Goal: Task Accomplishment & Management: Complete application form

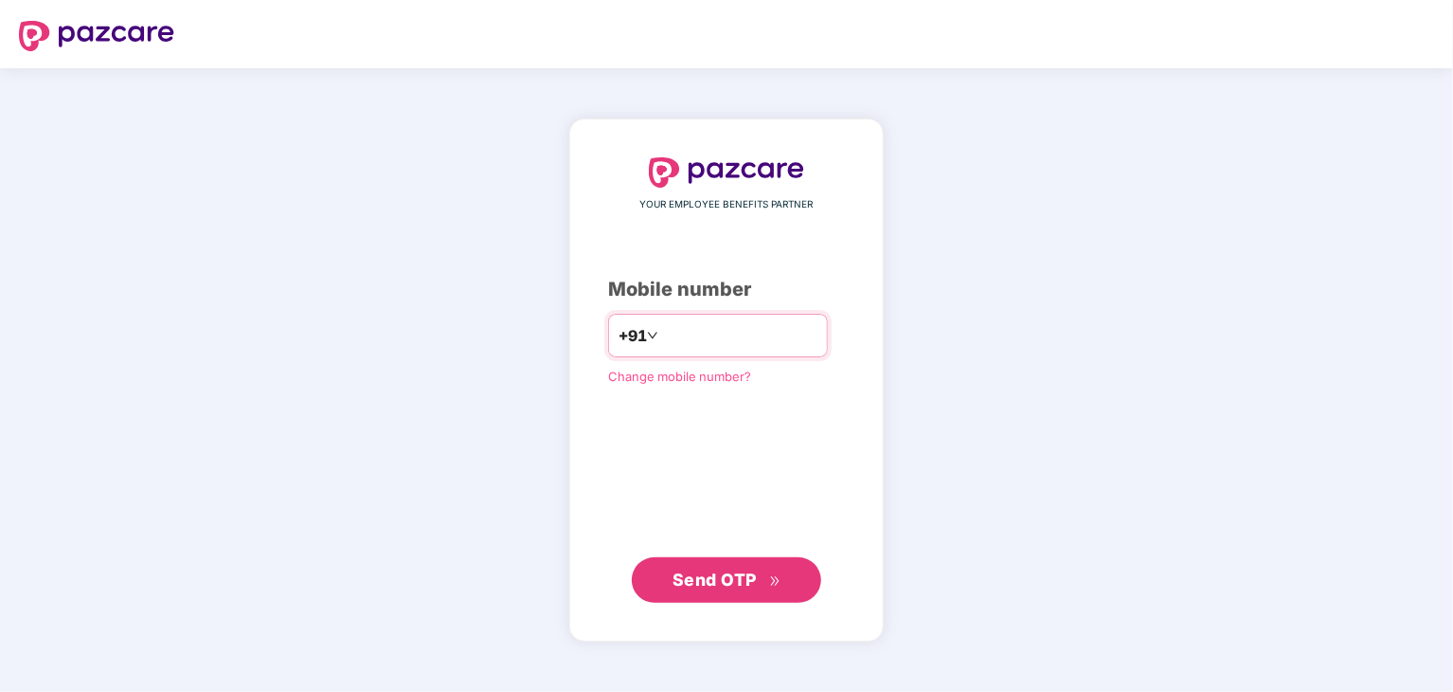
type input "**********"
click at [730, 567] on span "Send OTP" at bounding box center [727, 579] width 109 height 27
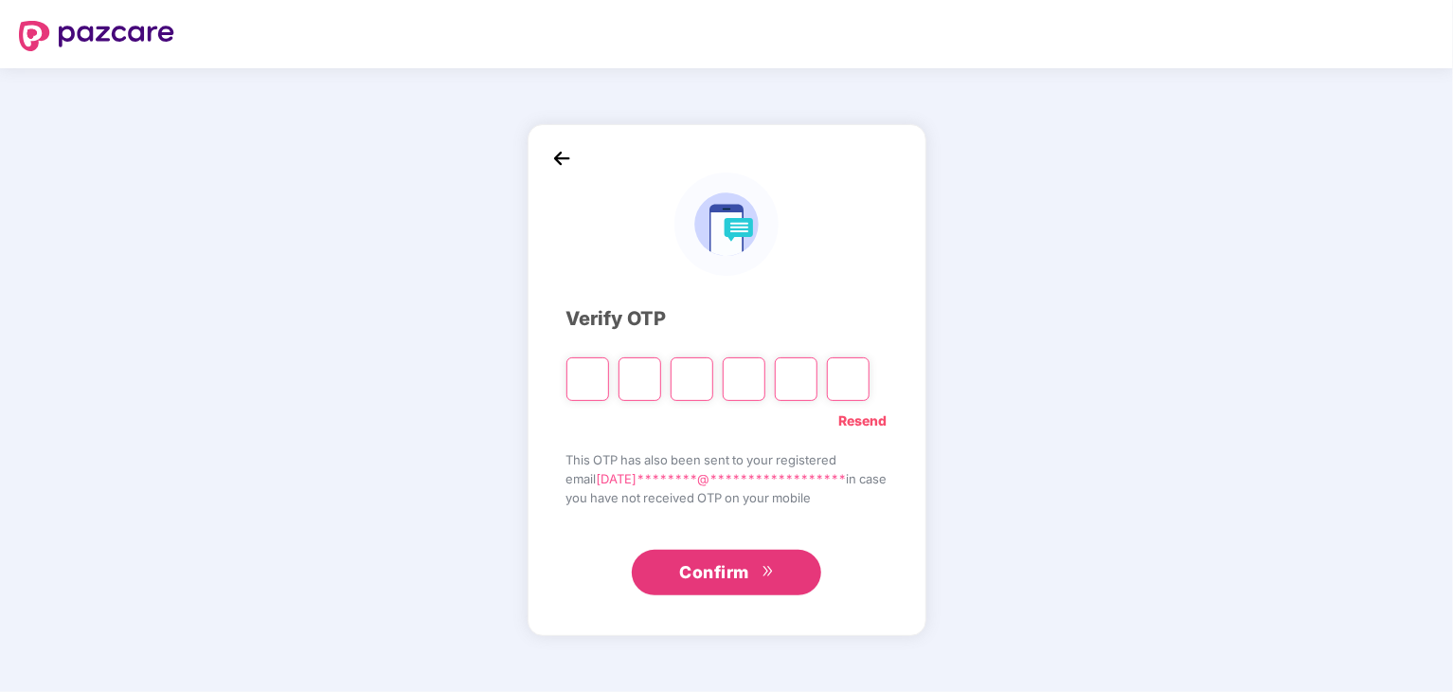
type input "*"
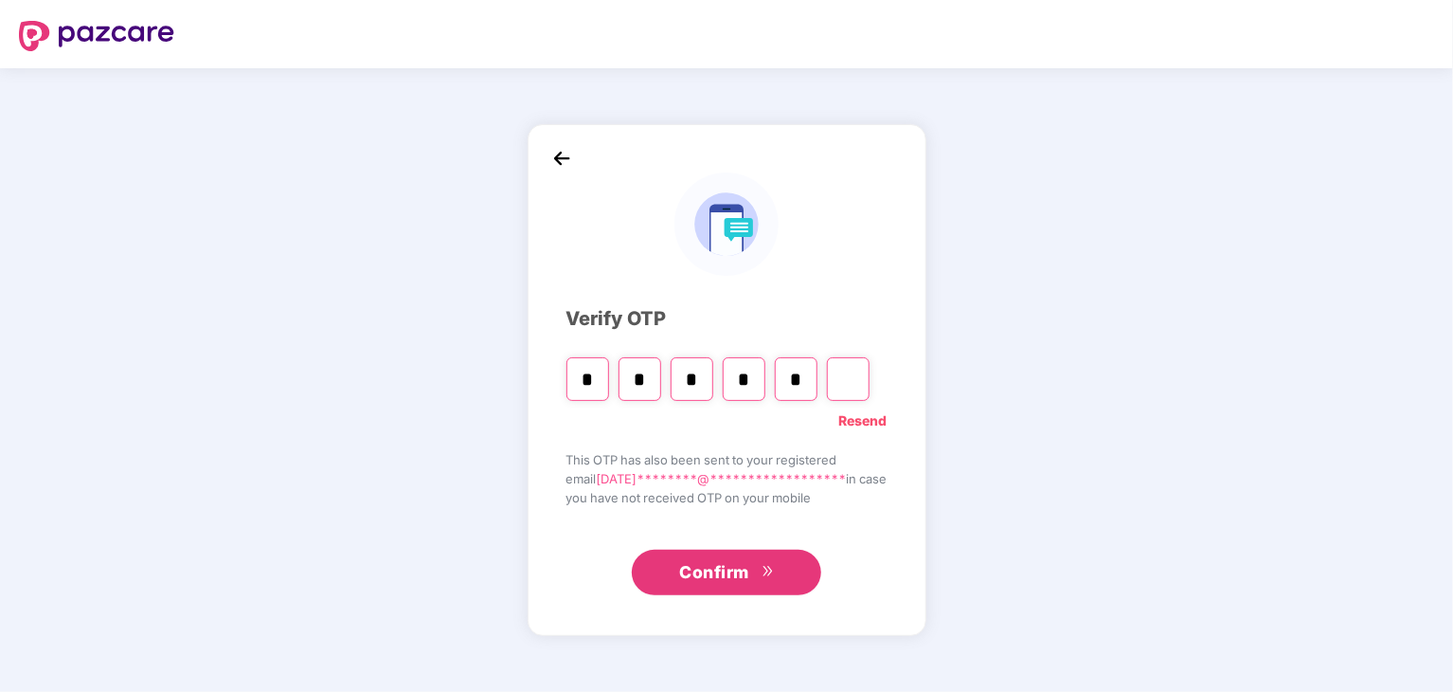
type input "*"
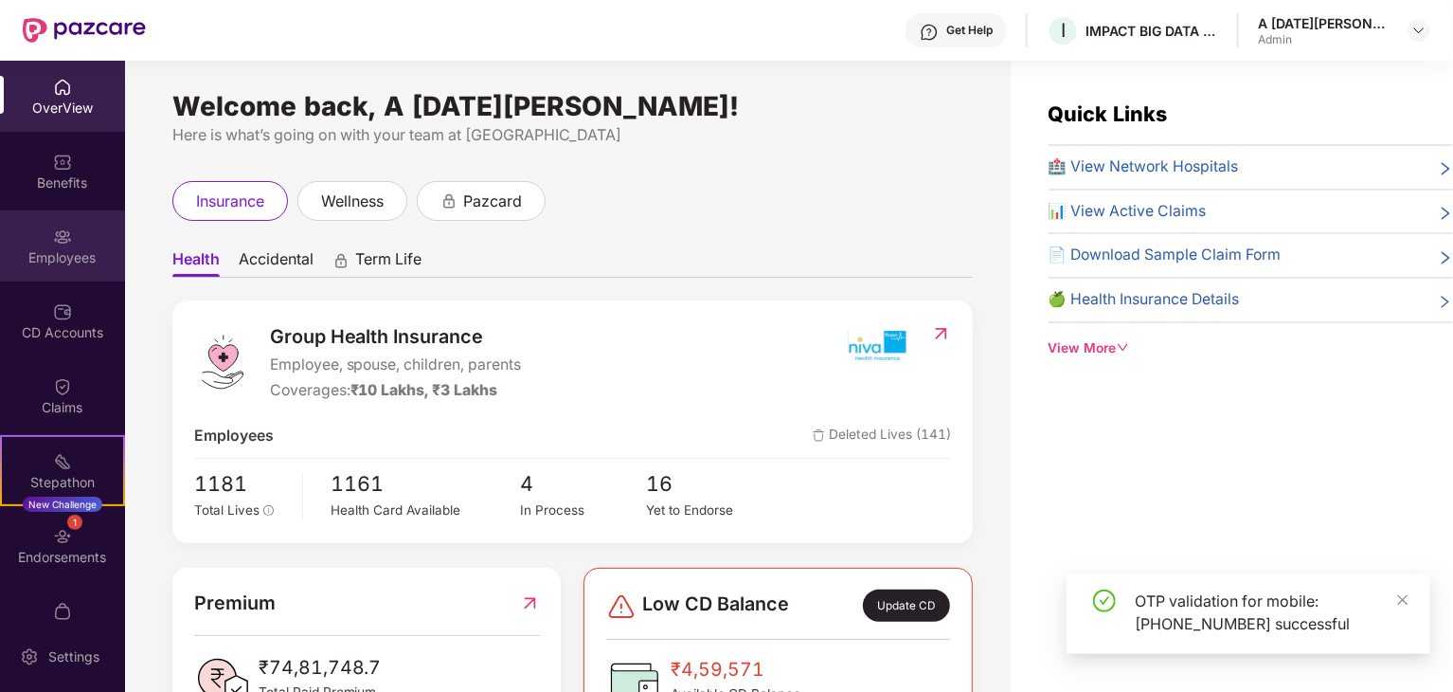
click at [70, 258] on div "Employees" at bounding box center [62, 257] width 125 height 19
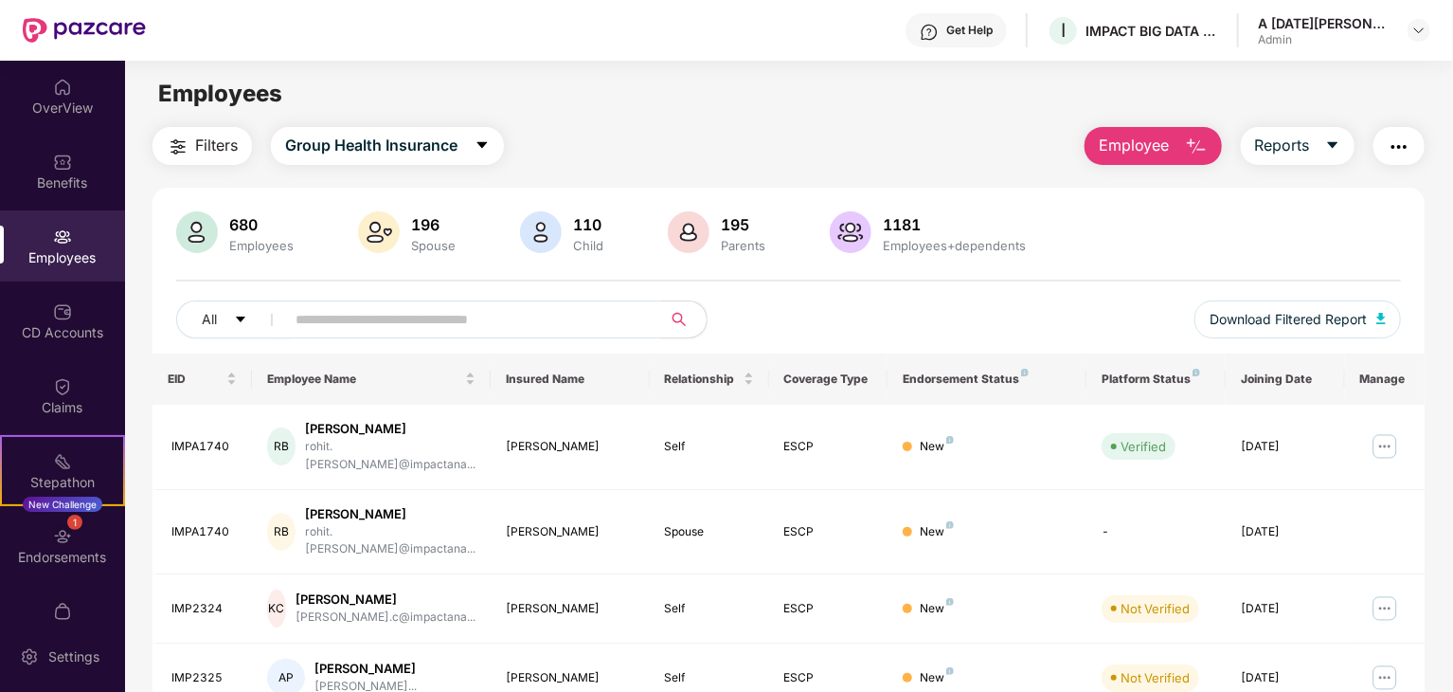
click at [486, 321] on input "text" at bounding box center [466, 319] width 340 height 28
paste input "*******"
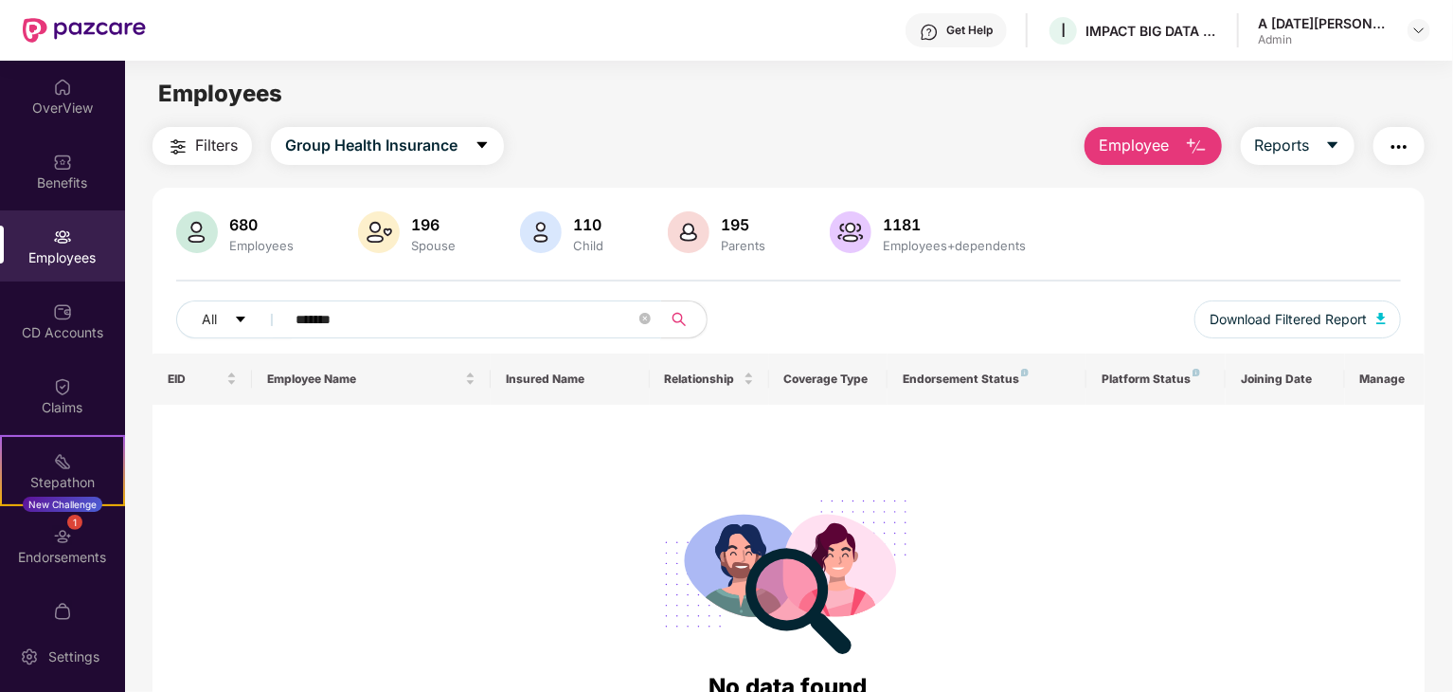
type input "*******"
click at [1133, 152] on span "Employee" at bounding box center [1134, 146] width 71 height 24
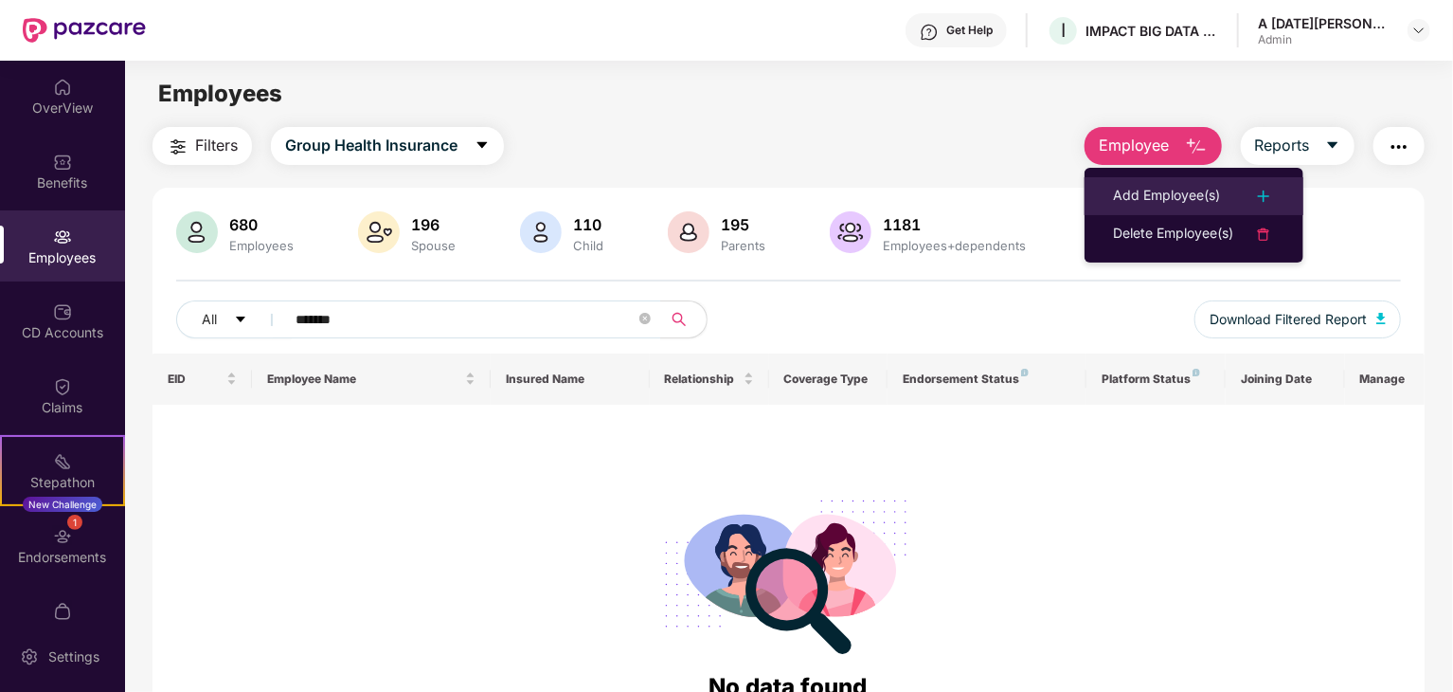
click at [1171, 206] on div "Add Employee(s)" at bounding box center [1166, 196] width 107 height 23
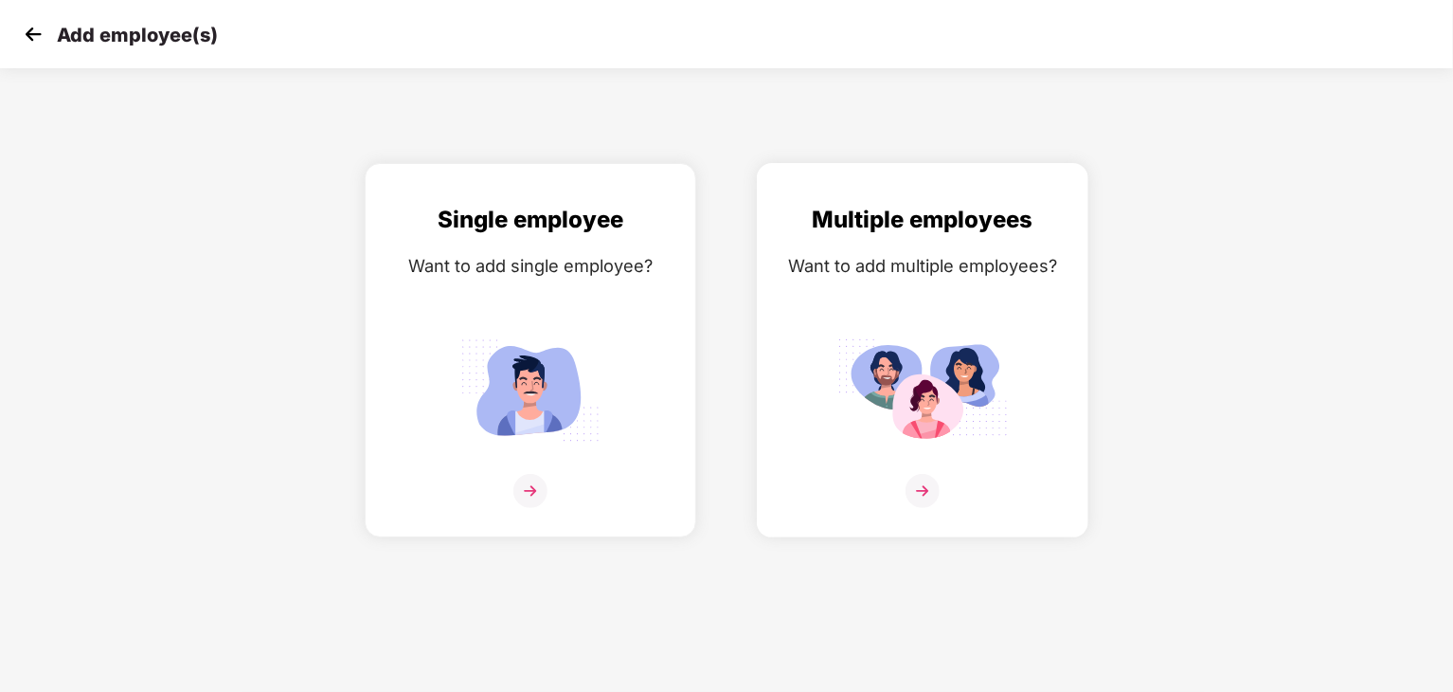
click at [853, 290] on div "Multiple employees Want to add multiple employees?" at bounding box center [923, 367] width 292 height 330
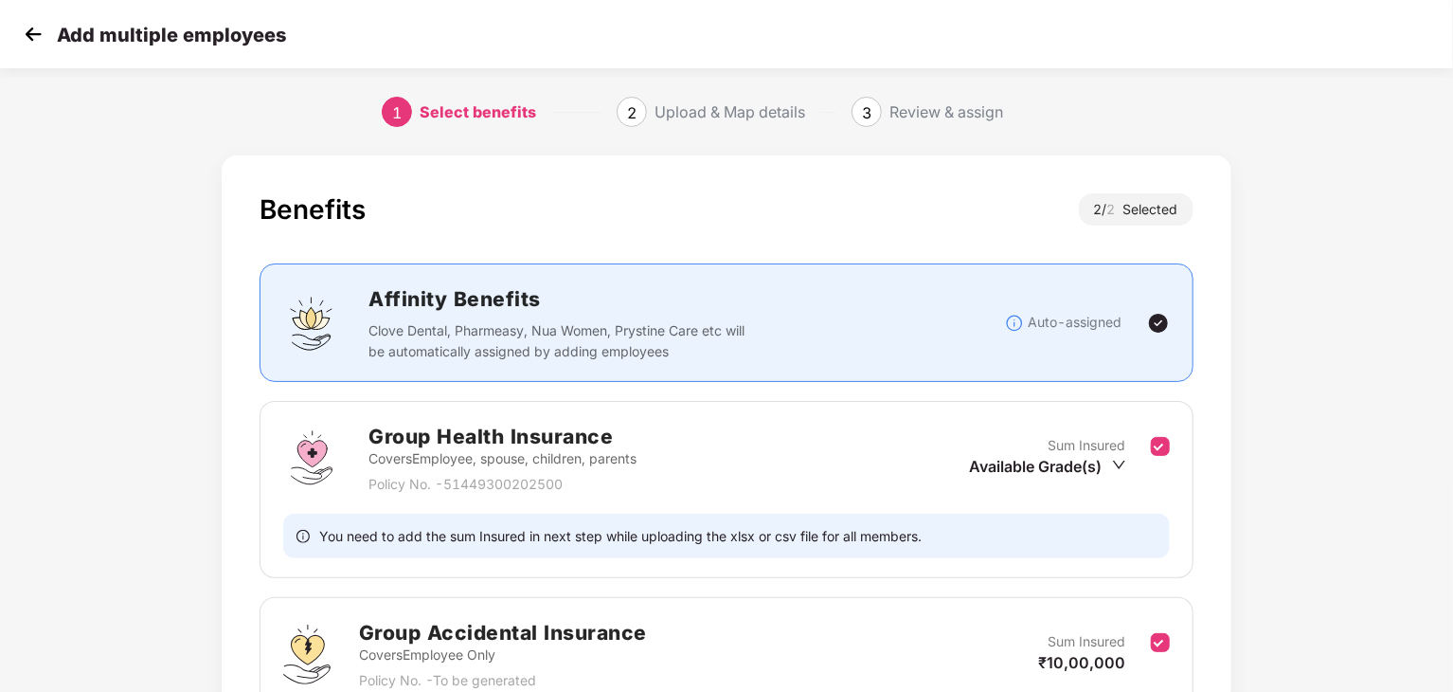
scroll to position [183, 0]
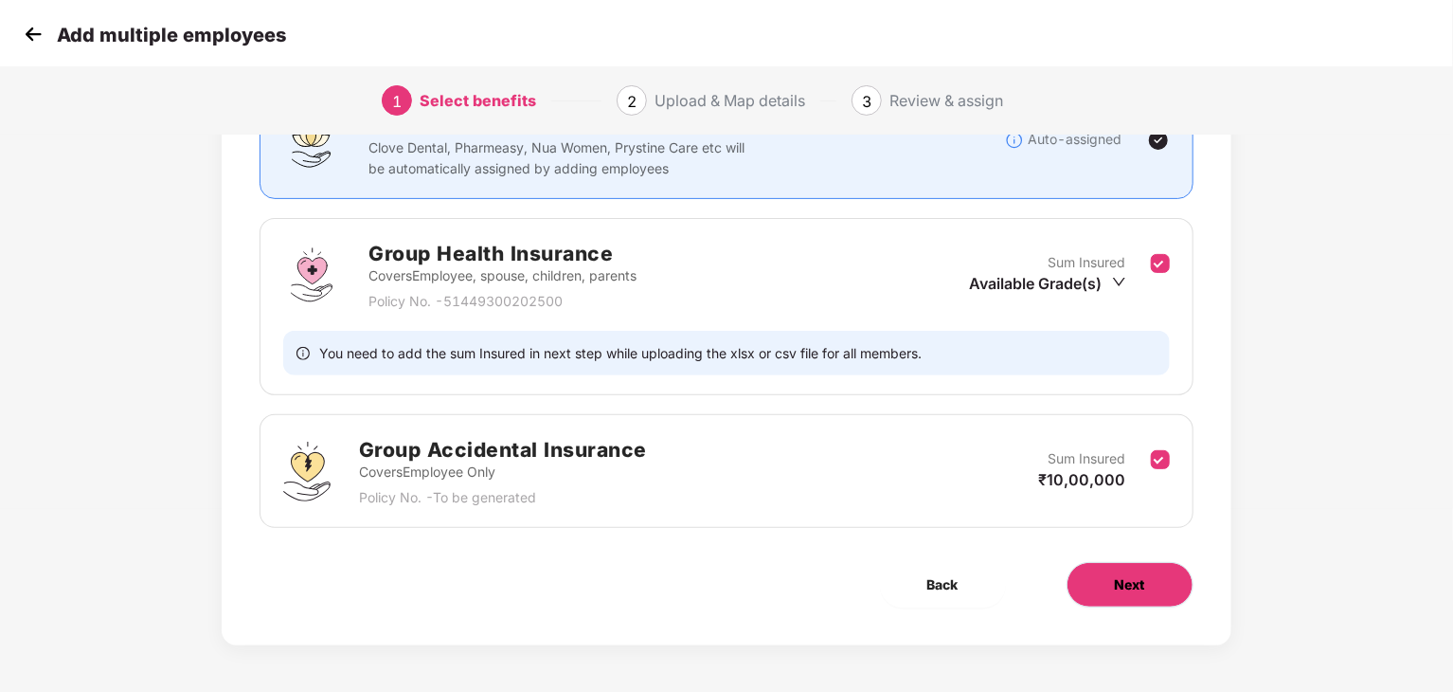
click at [1126, 585] on span "Next" at bounding box center [1130, 584] width 30 height 21
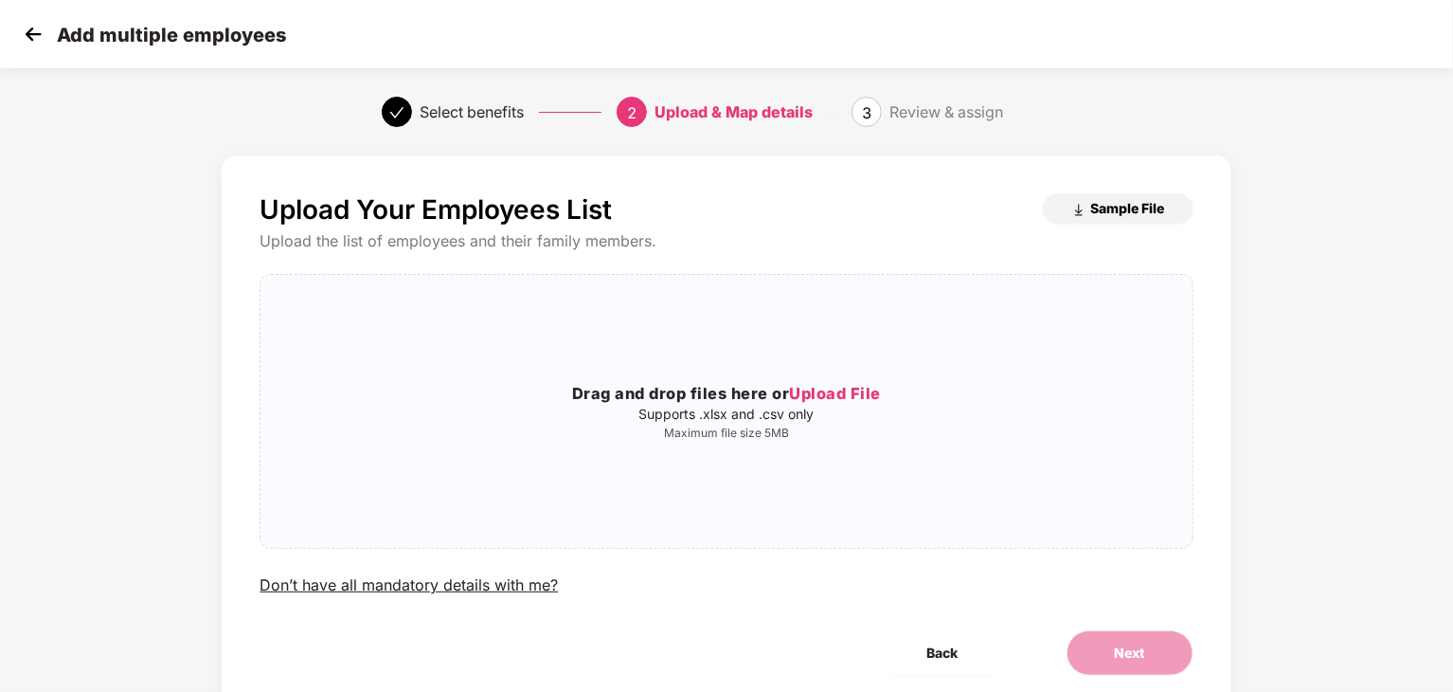
click at [1156, 203] on span "Sample File" at bounding box center [1129, 208] width 74 height 18
click at [826, 384] on span "Upload File" at bounding box center [835, 393] width 92 height 19
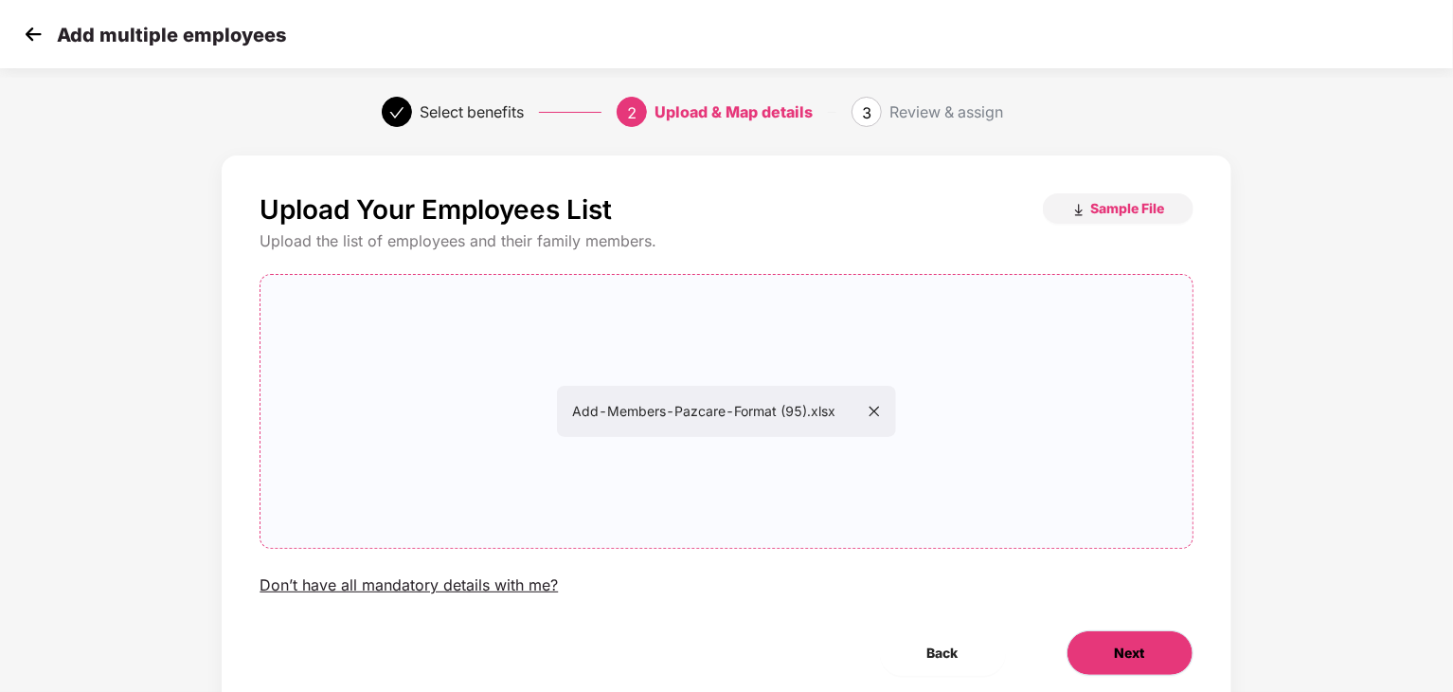
click at [1143, 649] on span "Next" at bounding box center [1130, 652] width 30 height 21
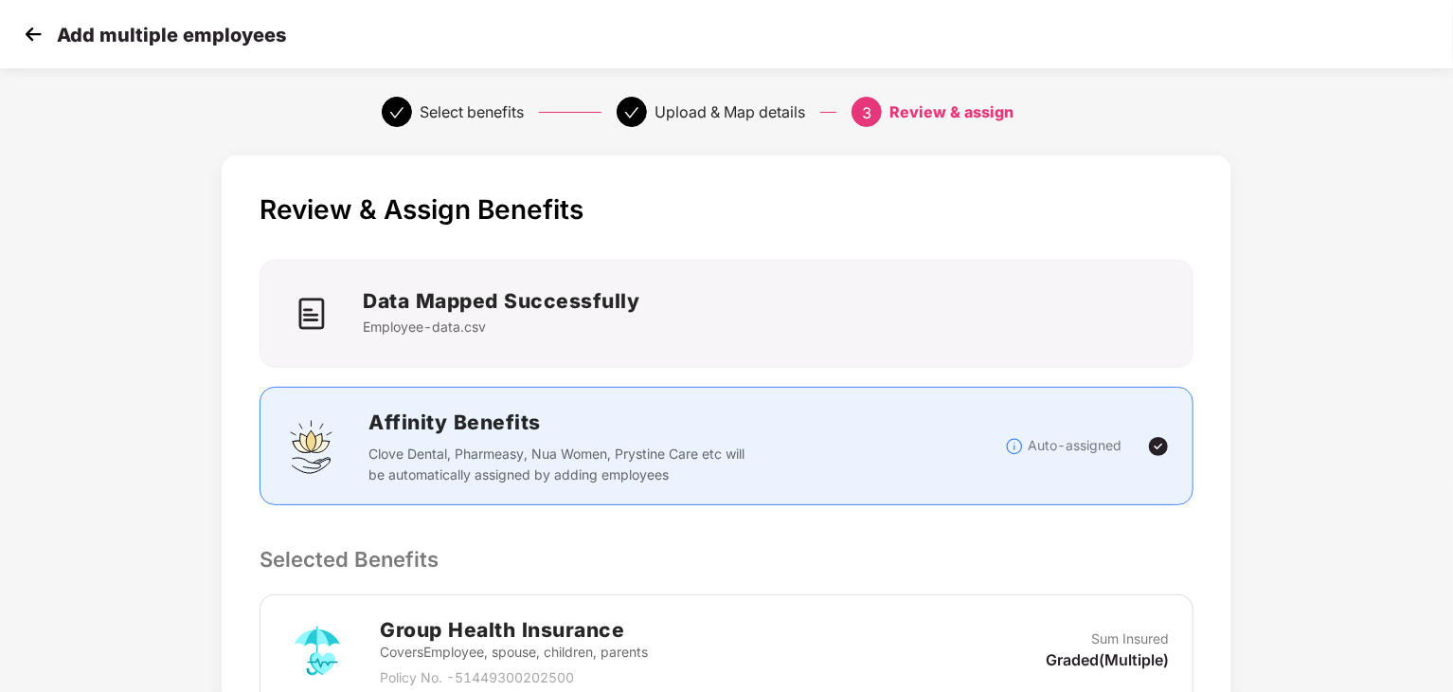
scroll to position [496, 0]
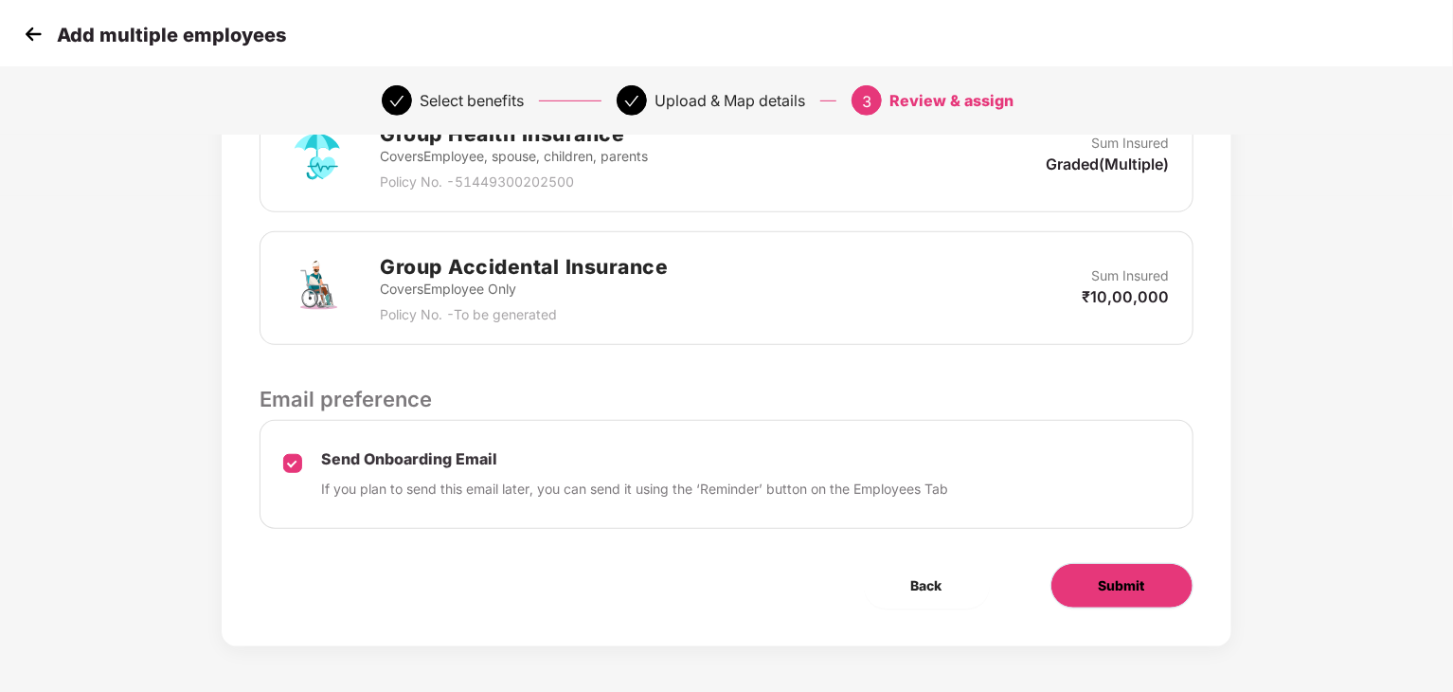
click at [1151, 583] on button "Submit" at bounding box center [1122, 585] width 143 height 45
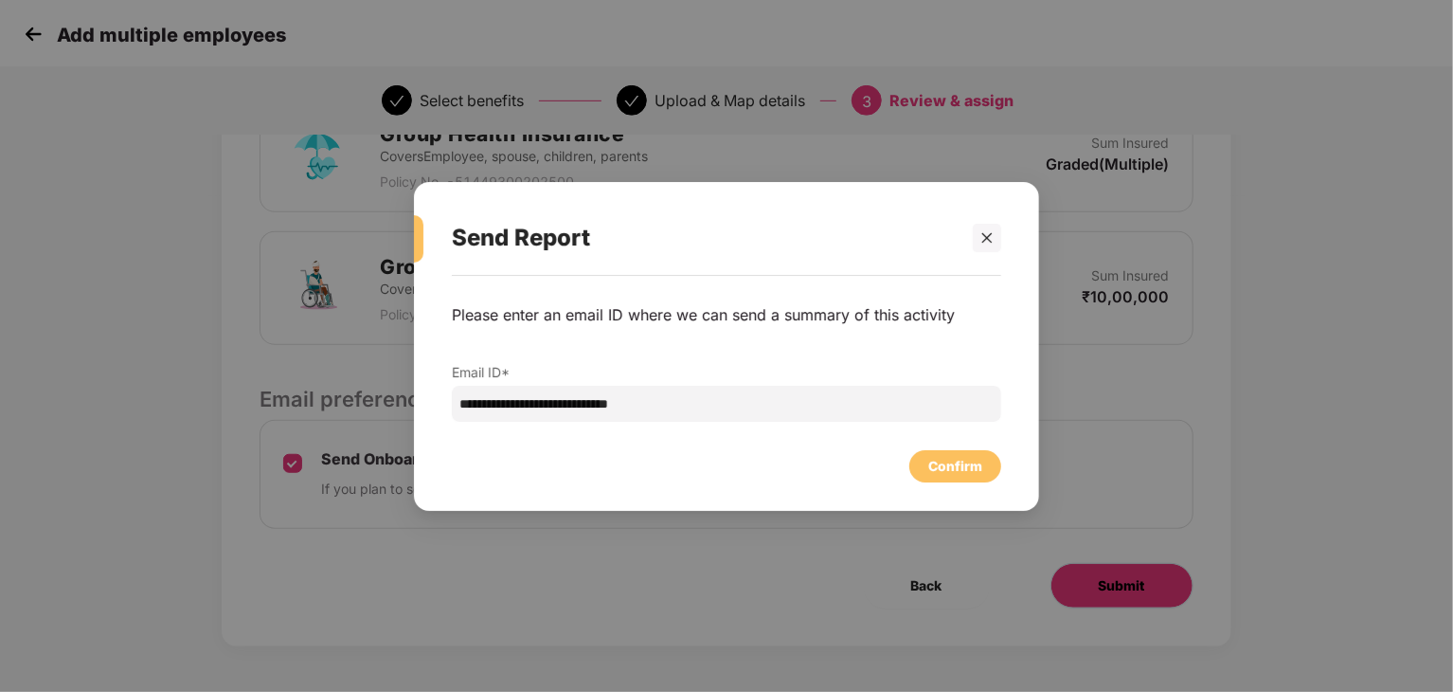
scroll to position [0, 0]
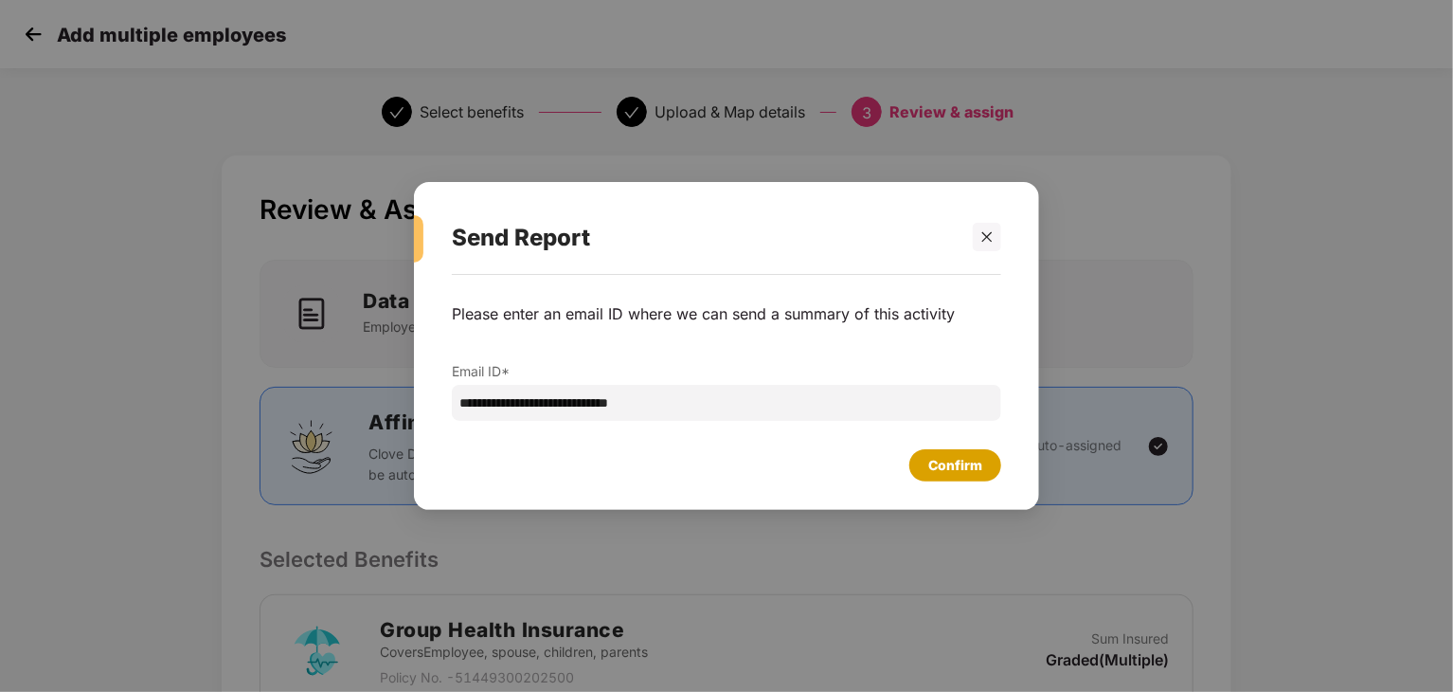
click at [974, 471] on div "Confirm" at bounding box center [956, 465] width 54 height 21
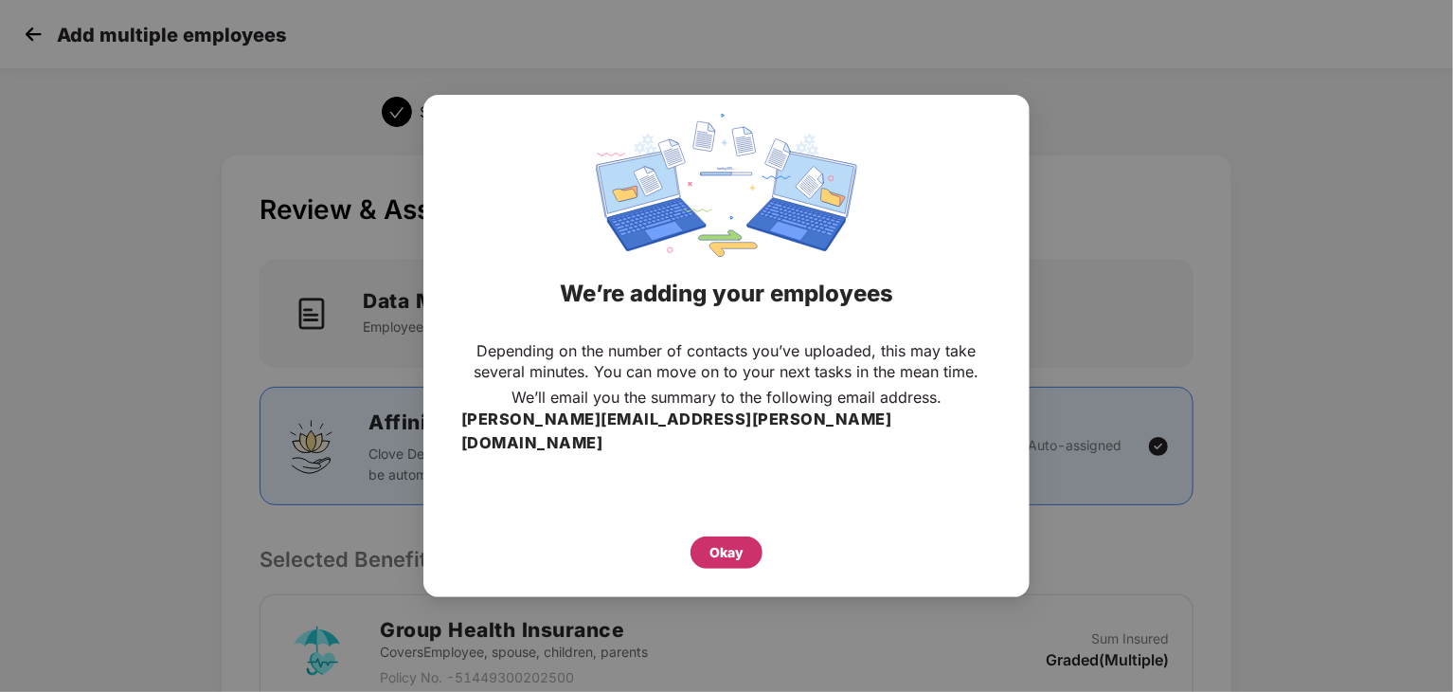
click at [721, 542] on div "Okay" at bounding box center [727, 552] width 34 height 21
